Goal: Complete application form

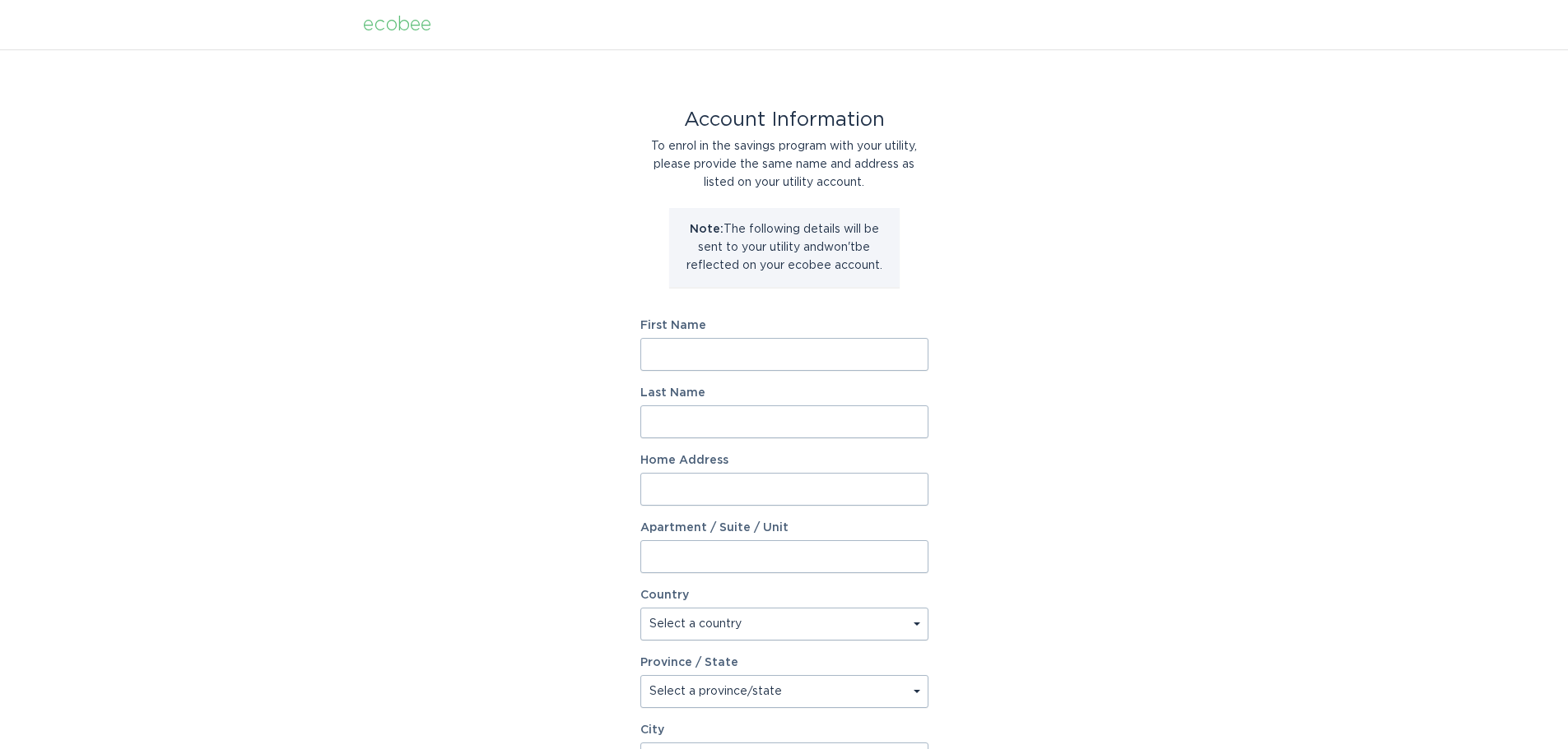
click at [727, 360] on input "First Name" at bounding box center [784, 354] width 288 height 33
type input "[PERSON_NAME]"
type input "Kaburu"
type input "[STREET_ADDRESS]"
type input "Apt 307"
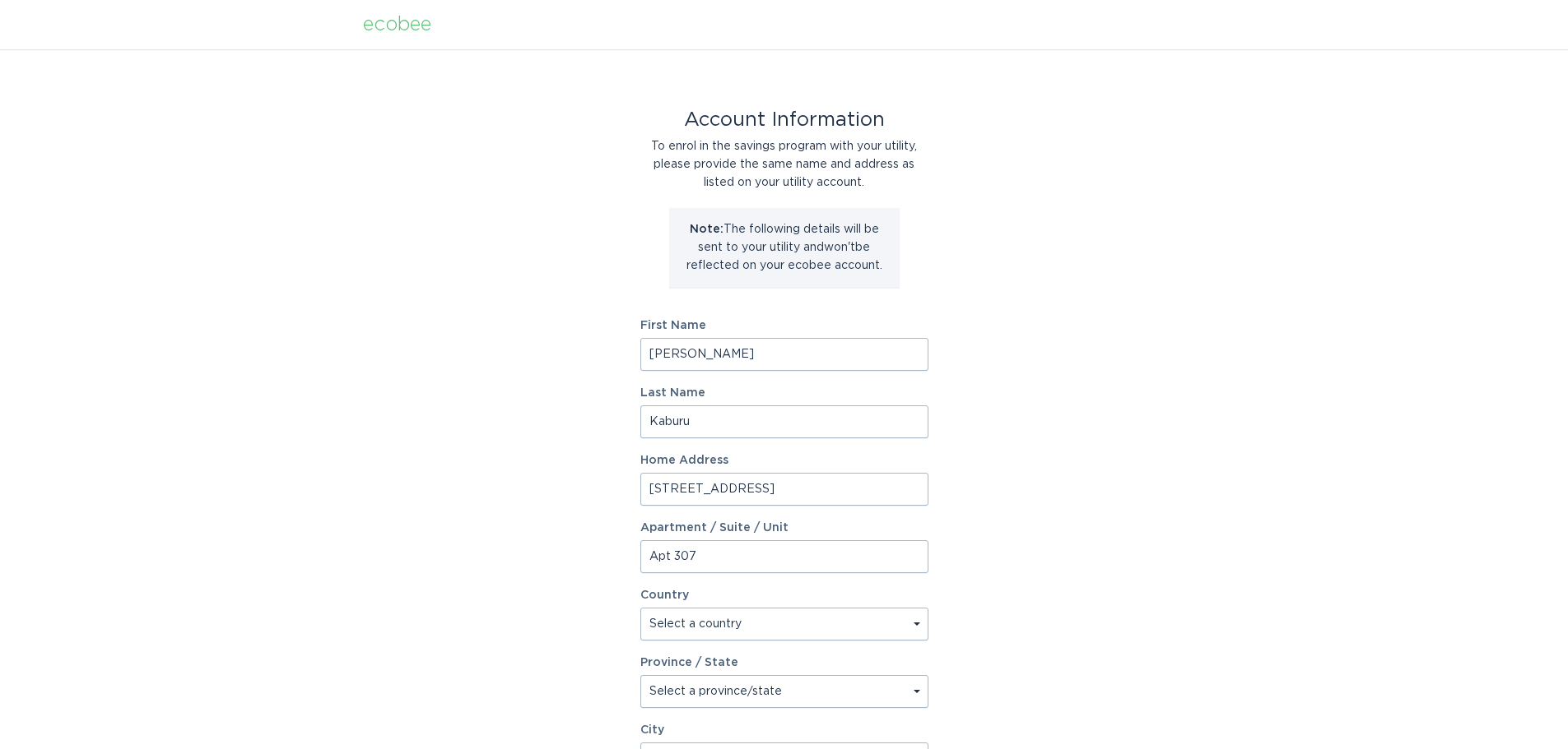
select select "US"
type input "[GEOGRAPHIC_DATA]"
type input "77003"
select select "[GEOGRAPHIC_DATA]"
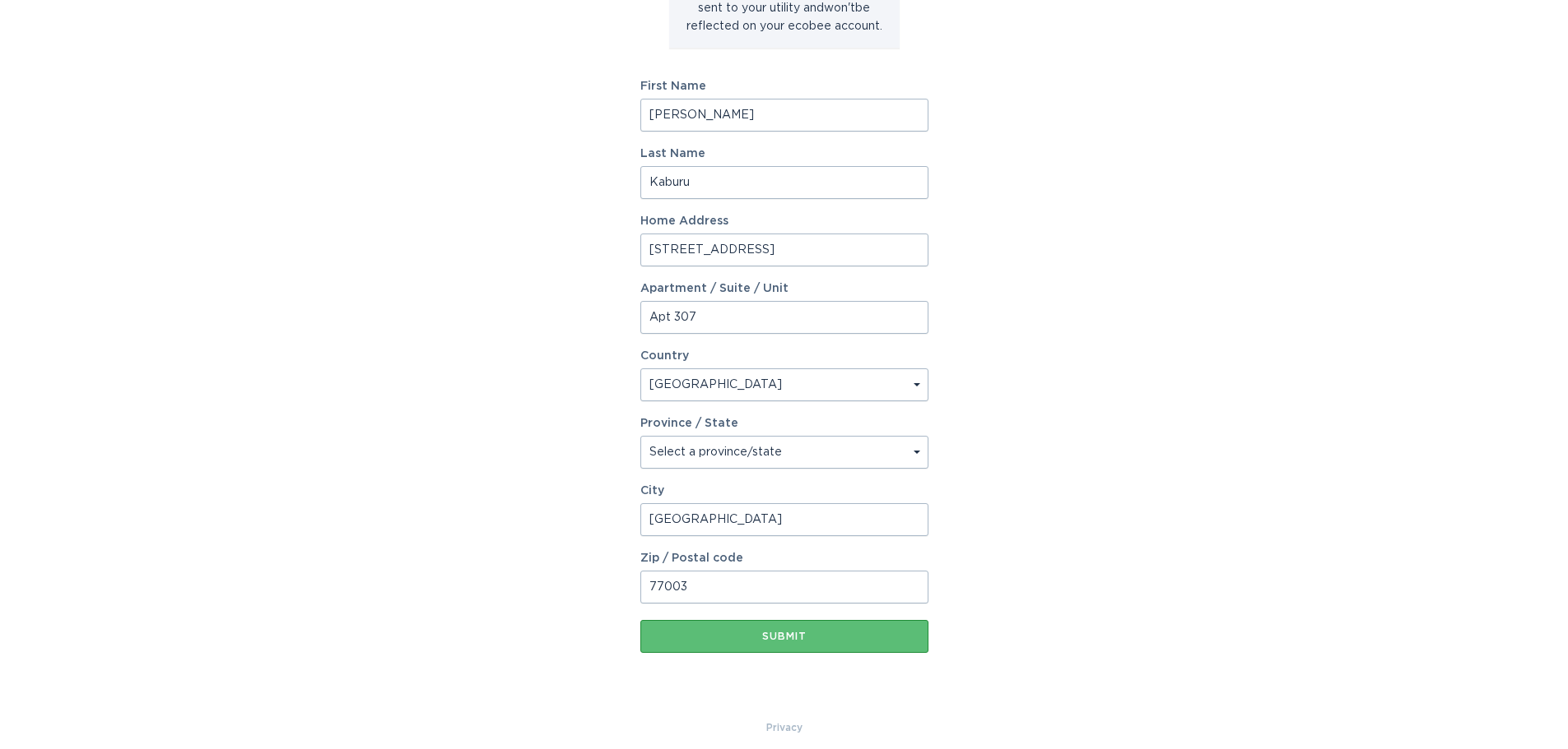
scroll to position [252, 0]
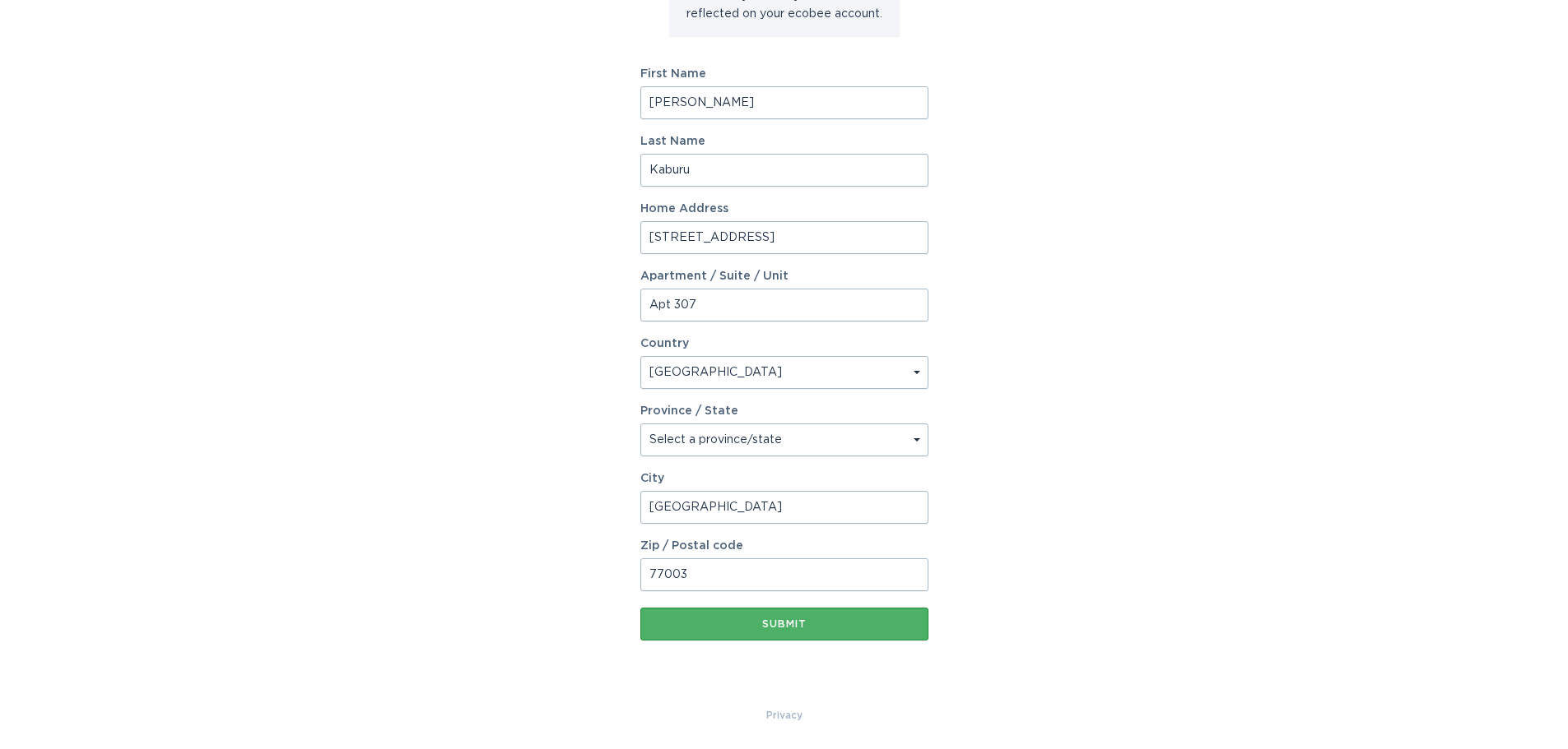
click at [801, 619] on div "Submit" at bounding box center [784, 624] width 272 height 10
